Goal: Task Accomplishment & Management: Use online tool/utility

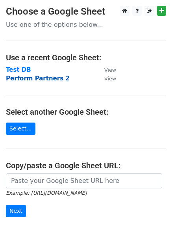
click at [23, 78] on strong "Perform Partners 2" at bounding box center [38, 78] width 64 height 7
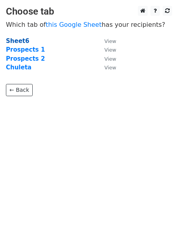
click at [15, 41] on strong "Sheet6" at bounding box center [17, 40] width 23 height 7
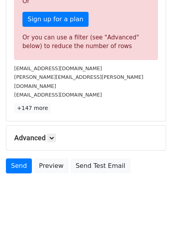
scroll to position [233, 0]
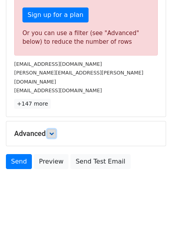
click at [54, 131] on icon at bounding box center [51, 133] width 5 height 5
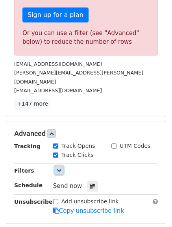
click at [59, 168] on icon at bounding box center [59, 170] width 5 height 5
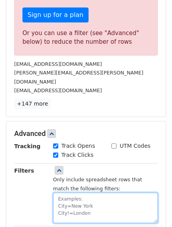
click at [68, 194] on textarea at bounding box center [105, 207] width 105 height 30
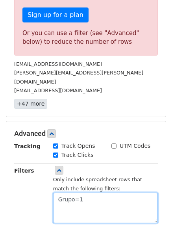
type textarea "Grupo=1"
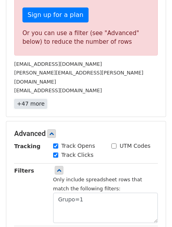
click at [20, 99] on link "+47 more" at bounding box center [30, 104] width 33 height 10
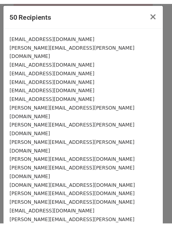
scroll to position [0, 0]
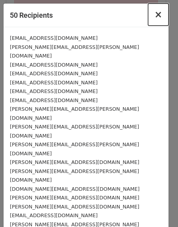
click at [154, 17] on span "×" at bounding box center [158, 14] width 8 height 11
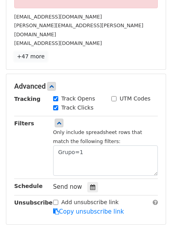
scroll to position [312, 0]
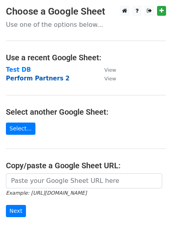
click at [29, 78] on strong "Perform Partners 2" at bounding box center [38, 78] width 64 height 7
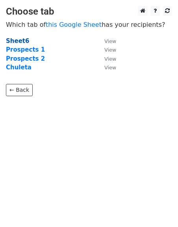
click at [17, 40] on strong "Sheet6" at bounding box center [17, 40] width 23 height 7
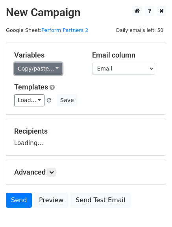
click at [47, 69] on link "Copy/paste..." at bounding box center [38, 69] width 48 height 12
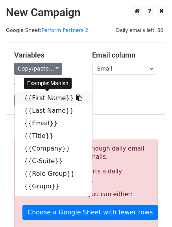
click at [76, 95] on icon at bounding box center [79, 97] width 6 height 6
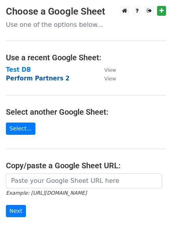
click at [12, 79] on strong "Perform Partners 2" at bounding box center [38, 78] width 64 height 7
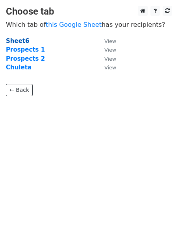
click at [20, 40] on strong "Sheet6" at bounding box center [17, 40] width 23 height 7
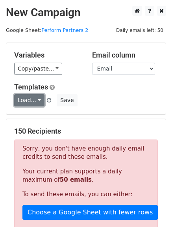
click at [40, 103] on link "Load..." at bounding box center [29, 100] width 30 height 12
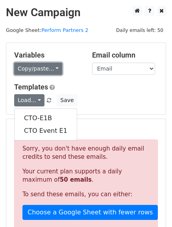
click at [53, 69] on link "Copy/paste..." at bounding box center [38, 69] width 48 height 12
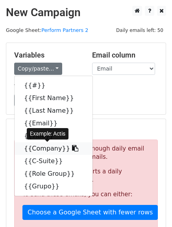
click at [72, 149] on icon at bounding box center [75, 148] width 6 height 6
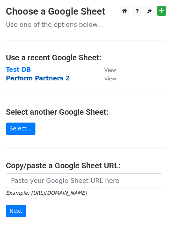
click at [15, 78] on strong "Perform Partners 2" at bounding box center [38, 78] width 64 height 7
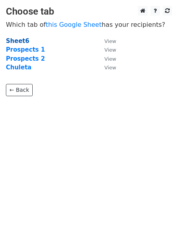
click at [20, 39] on strong "Sheet6" at bounding box center [17, 40] width 23 height 7
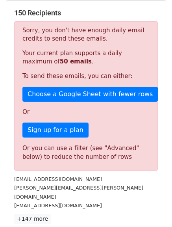
scroll to position [157, 0]
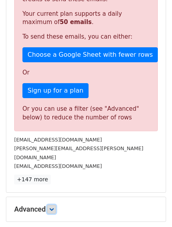
click at [53, 207] on icon at bounding box center [51, 209] width 5 height 5
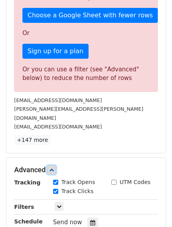
scroll to position [236, 0]
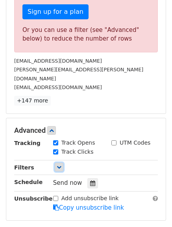
click at [59, 164] on icon at bounding box center [59, 166] width 5 height 5
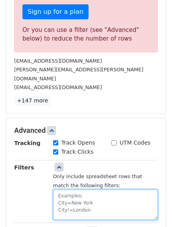
click at [64, 192] on textarea at bounding box center [105, 204] width 105 height 30
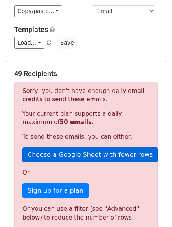
scroll to position [39, 0]
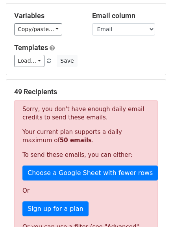
type textarea "Grupo=2"
click at [43, 90] on h5 "49 Recipients" at bounding box center [86, 91] width 144 height 9
click at [76, 92] on h5 "49 Recipients" at bounding box center [86, 91] width 144 height 9
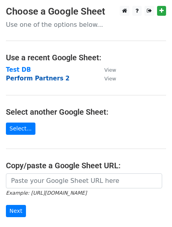
click at [33, 77] on strong "Perform Partners 2" at bounding box center [38, 78] width 64 height 7
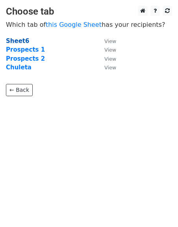
click at [11, 42] on strong "Sheet6" at bounding box center [17, 40] width 23 height 7
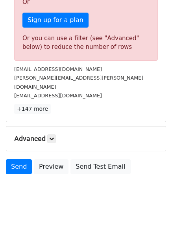
scroll to position [233, 0]
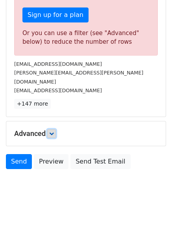
click at [52, 131] on icon at bounding box center [51, 133] width 5 height 5
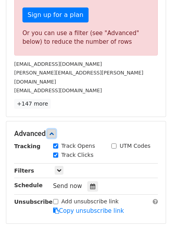
scroll to position [310, 0]
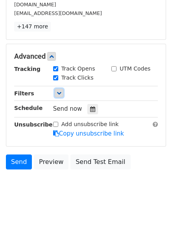
click at [57, 90] on icon at bounding box center [59, 92] width 5 height 5
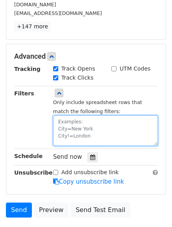
click at [74, 117] on textarea at bounding box center [105, 130] width 105 height 30
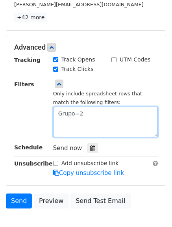
type textarea "Grupo=2"
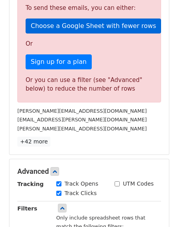
scroll to position [231, 0]
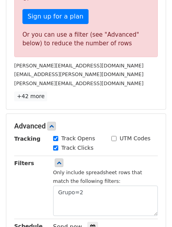
click at [28, 98] on link "+42 more" at bounding box center [30, 96] width 33 height 10
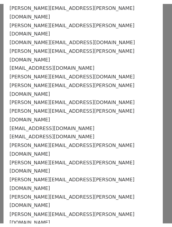
scroll to position [243, 0]
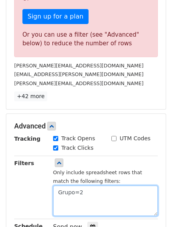
click at [84, 196] on textarea "Grupo=2" at bounding box center [105, 200] width 105 height 30
drag, startPoint x: 84, startPoint y: 196, endPoint x: 42, endPoint y: 188, distance: 42.8
click at [42, 188] on div "Filters Only include spreadsheet rows that match the following filters: Grupo=2" at bounding box center [85, 187] width 155 height 57
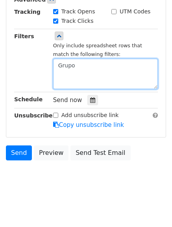
scroll to position [204, 0]
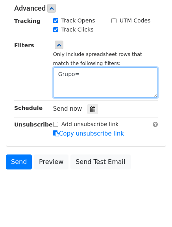
type textarea "Grupo=2"
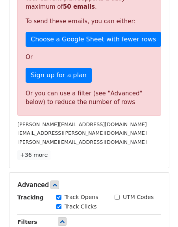
scroll to position [231, 0]
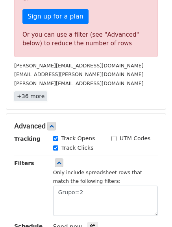
click at [26, 99] on link "+36 more" at bounding box center [30, 96] width 33 height 10
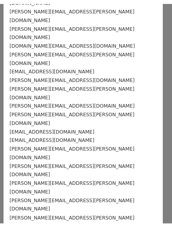
scroll to position [190, 0]
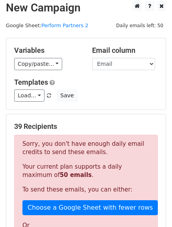
scroll to position [0, 0]
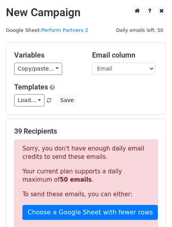
click at [148, 29] on span "Daily emails left: 50" at bounding box center [139, 30] width 53 height 9
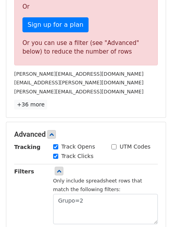
scroll to position [236, 0]
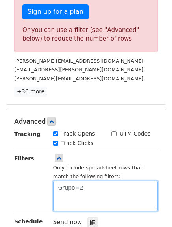
drag, startPoint x: 92, startPoint y: 188, endPoint x: 52, endPoint y: 192, distance: 40.7
click at [52, 192] on div "Only include spreadsheet rows that match the following filters: Grupo=2" at bounding box center [105, 182] width 116 height 57
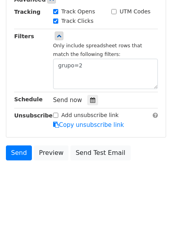
click at [60, 172] on body "New Campaign Daily emails left: 50 Google Sheet: Perform Partners 2 Variables C…" at bounding box center [86, 14] width 172 height 362
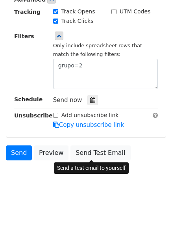
scroll to position [340, 0]
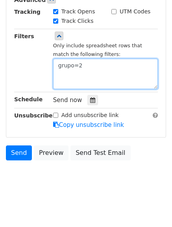
click at [61, 65] on textarea "grupo=2" at bounding box center [105, 74] width 105 height 30
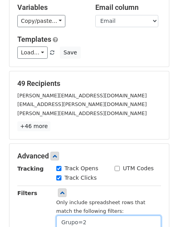
scroll to position [47, 0]
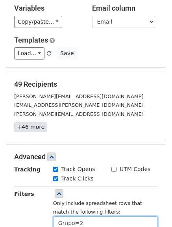
type textarea "Grupo=2"
click at [35, 126] on link "+46 more" at bounding box center [30, 127] width 33 height 10
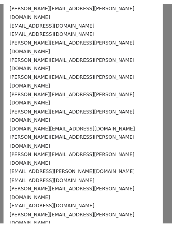
scroll to position [279, 0]
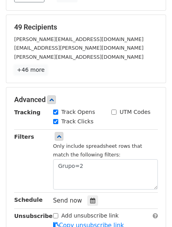
scroll to position [118, 0]
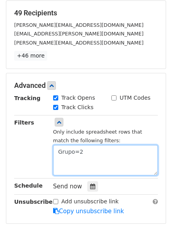
drag, startPoint x: 85, startPoint y: 152, endPoint x: 50, endPoint y: 148, distance: 36.0
click at [50, 148] on div "Only include spreadsheet rows that match the following filters: Grupo=2" at bounding box center [105, 146] width 116 height 57
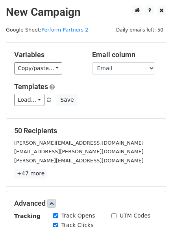
scroll to position [0, 0]
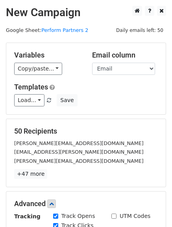
type textarea "Grupo=2"
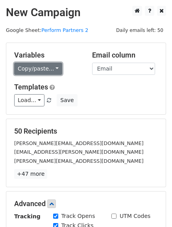
click at [57, 67] on link "Copy/paste..." at bounding box center [38, 69] width 48 height 12
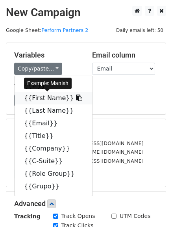
click at [76, 96] on icon at bounding box center [79, 97] width 6 height 6
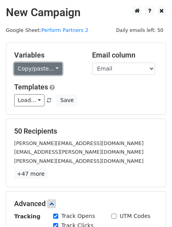
click at [49, 70] on link "Copy/paste..." at bounding box center [38, 69] width 48 height 12
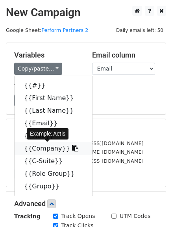
click at [41, 149] on link "{{Company}}" at bounding box center [54, 148] width 78 height 13
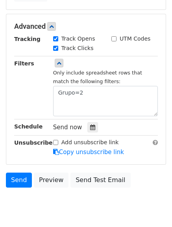
scroll to position [197, 0]
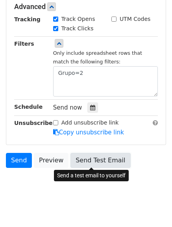
click at [86, 162] on link "Send Test Email" at bounding box center [100, 160] width 60 height 15
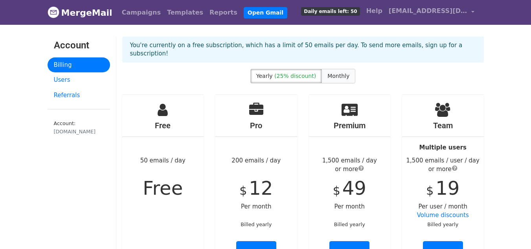
click at [341, 73] on span "Monthly" at bounding box center [339, 76] width 22 height 6
click at [298, 73] on span "(25% discount)" at bounding box center [296, 76] width 42 height 6
click at [330, 73] on span "Monthly" at bounding box center [339, 76] width 22 height 6
click at [288, 69] on label "Yearly (25% discount)" at bounding box center [287, 76] width 72 height 15
click at [65, 81] on link "Users" at bounding box center [79, 79] width 63 height 15
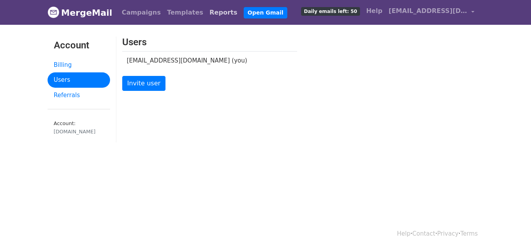
click at [207, 13] on link "Reports" at bounding box center [224, 13] width 34 height 16
click at [122, 11] on link "Campaigns" at bounding box center [141, 13] width 45 height 16
